Goal: Check status: Check status

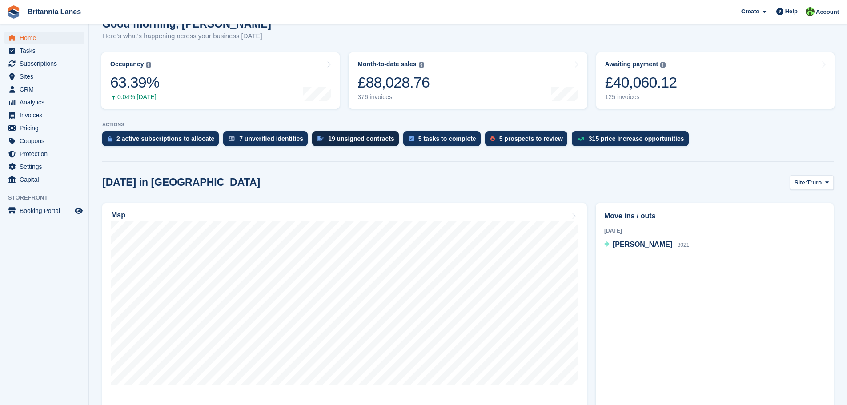
scroll to position [89, 0]
drag, startPoint x: 351, startPoint y: 140, endPoint x: 294, endPoint y: 208, distance: 88.3
click at [351, 140] on div "19 unsigned contracts" at bounding box center [361, 138] width 66 height 7
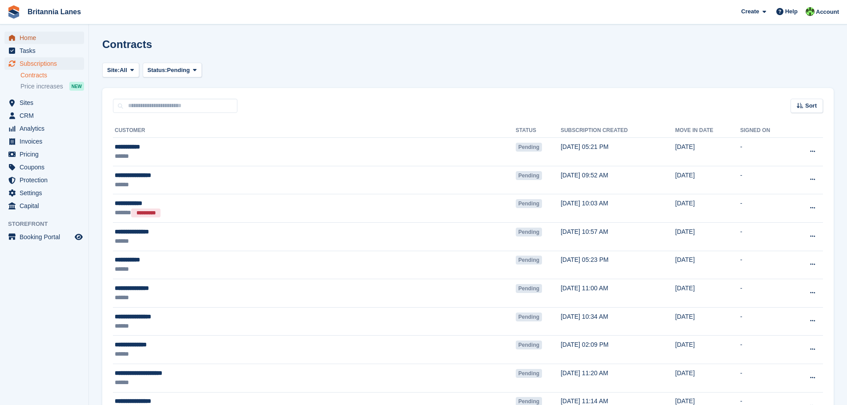
click at [24, 38] on span "Home" at bounding box center [46, 38] width 53 height 12
